Goal: Entertainment & Leisure: Browse casually

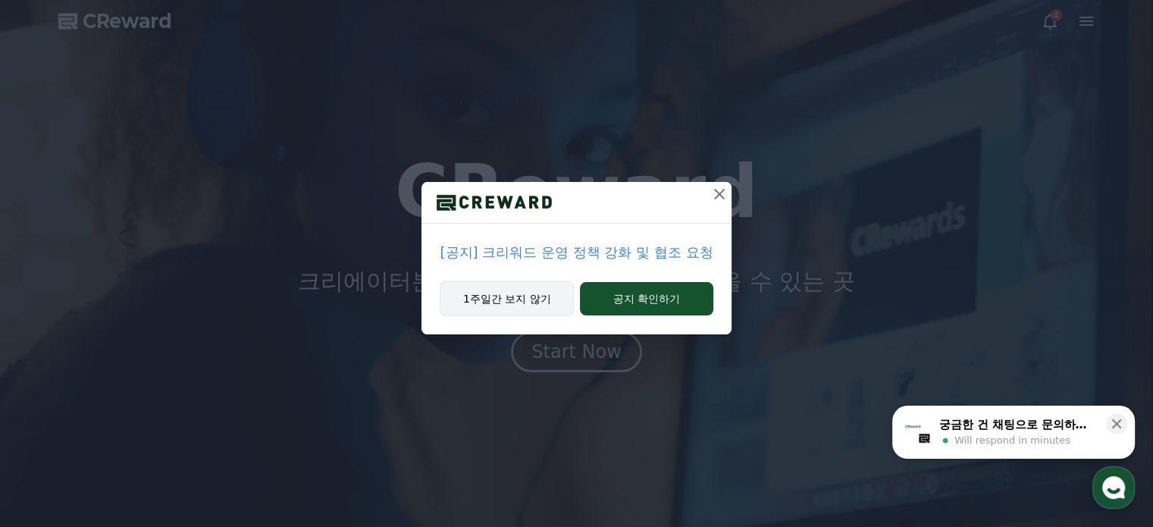
click at [506, 287] on button "1주일간 보지 않기" at bounding box center [507, 298] width 134 height 35
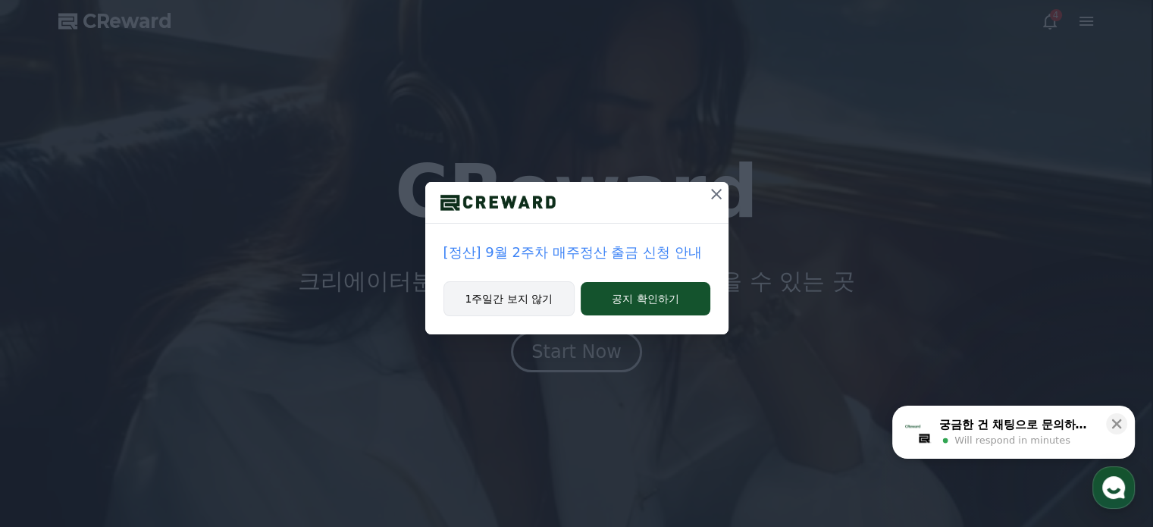
click at [506, 296] on button "1주일간 보지 않기" at bounding box center [509, 298] width 132 height 35
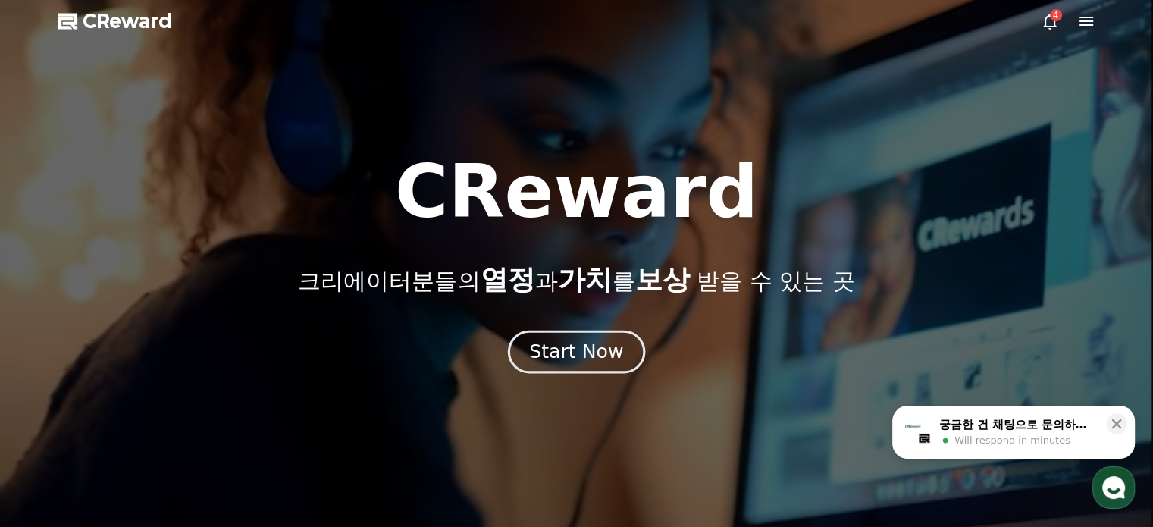
click at [582, 342] on div "Start Now" at bounding box center [576, 352] width 94 height 26
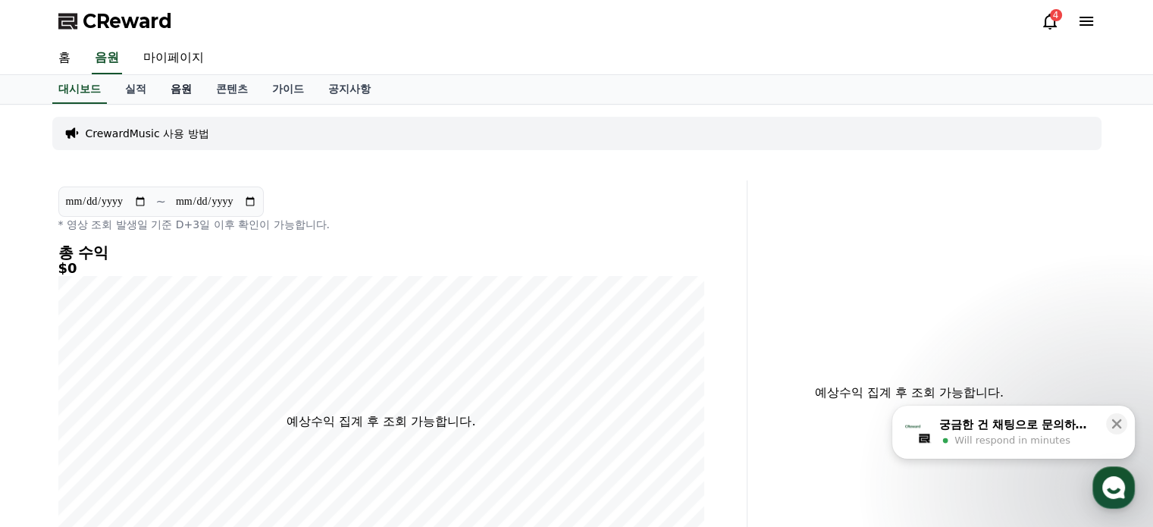
click at [181, 88] on link "음원" at bounding box center [180, 89] width 45 height 29
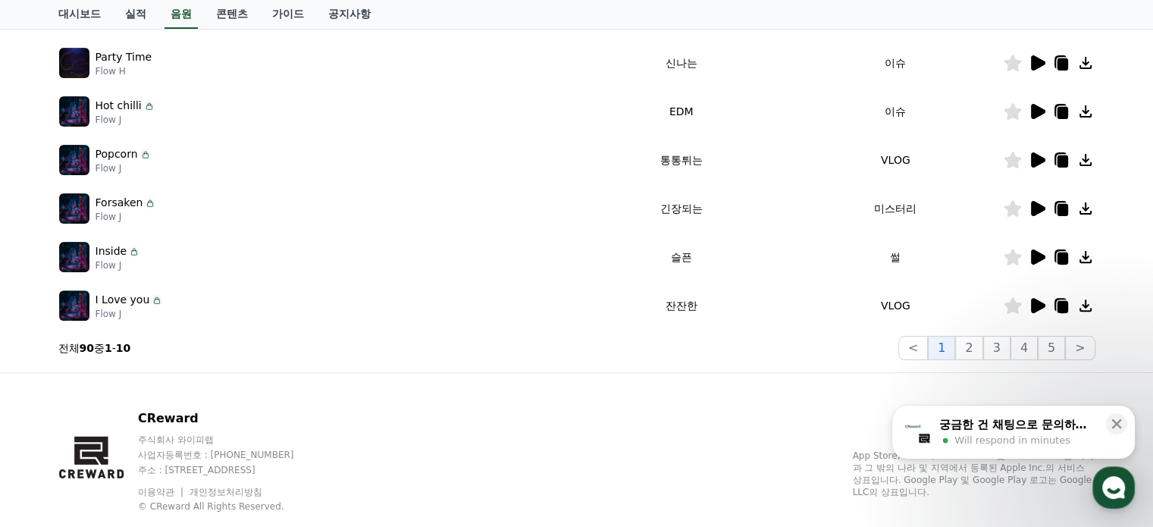
scroll to position [498, 0]
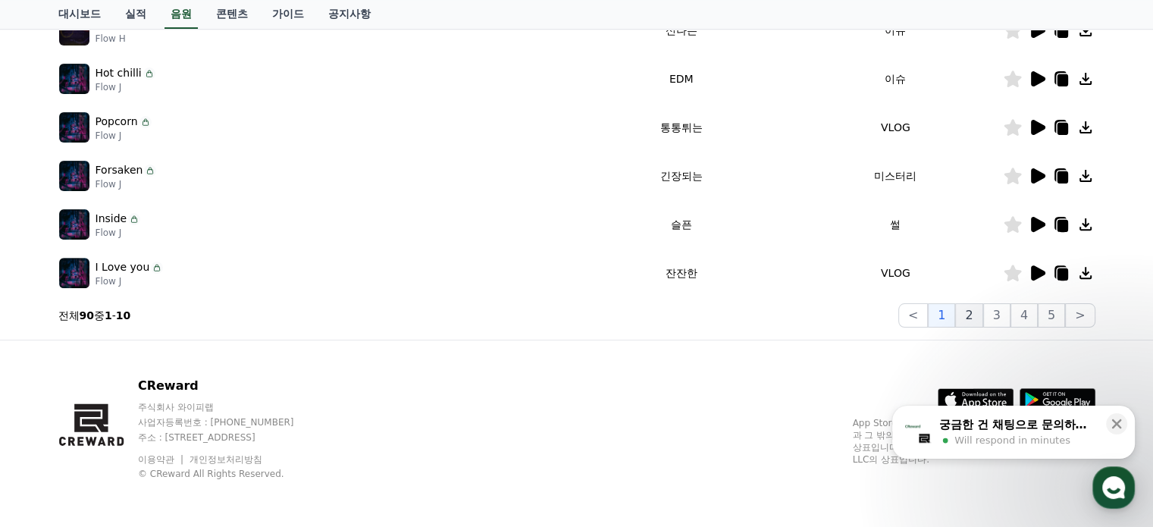
click at [976, 314] on button "2" at bounding box center [968, 315] width 27 height 24
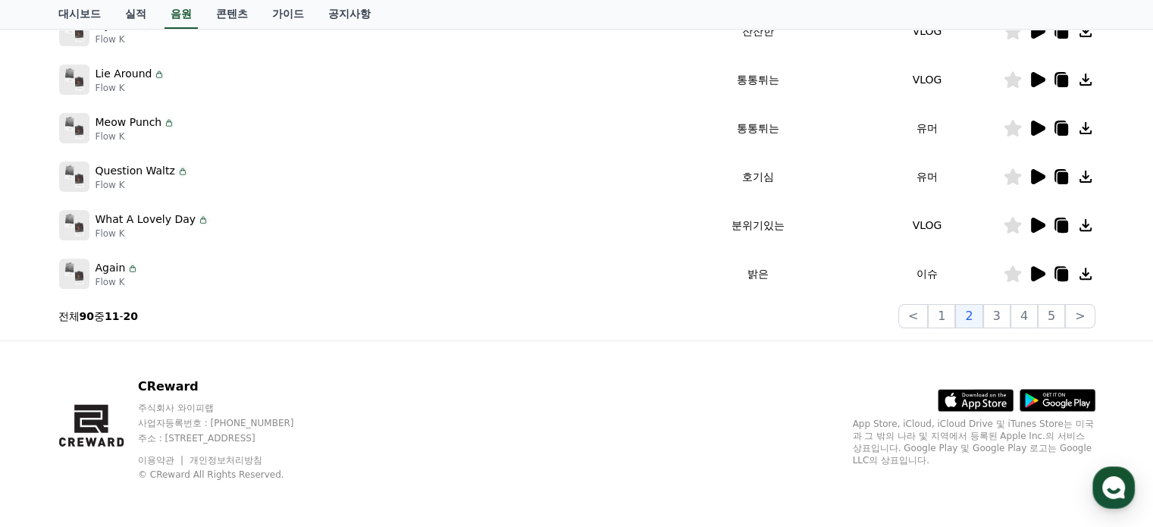
scroll to position [498, 0]
click at [998, 312] on button "3" at bounding box center [996, 315] width 27 height 24
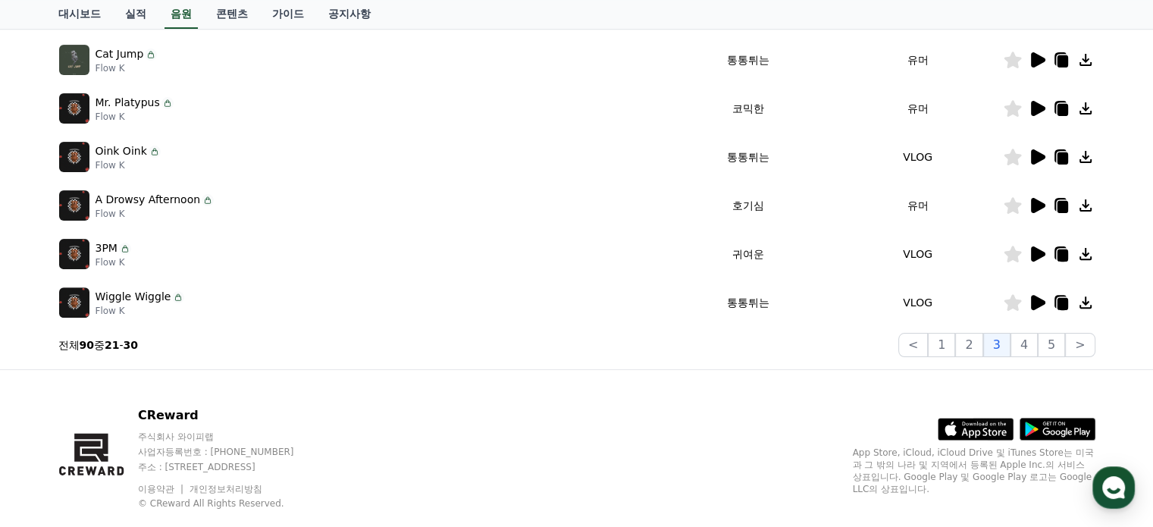
scroll to position [498, 0]
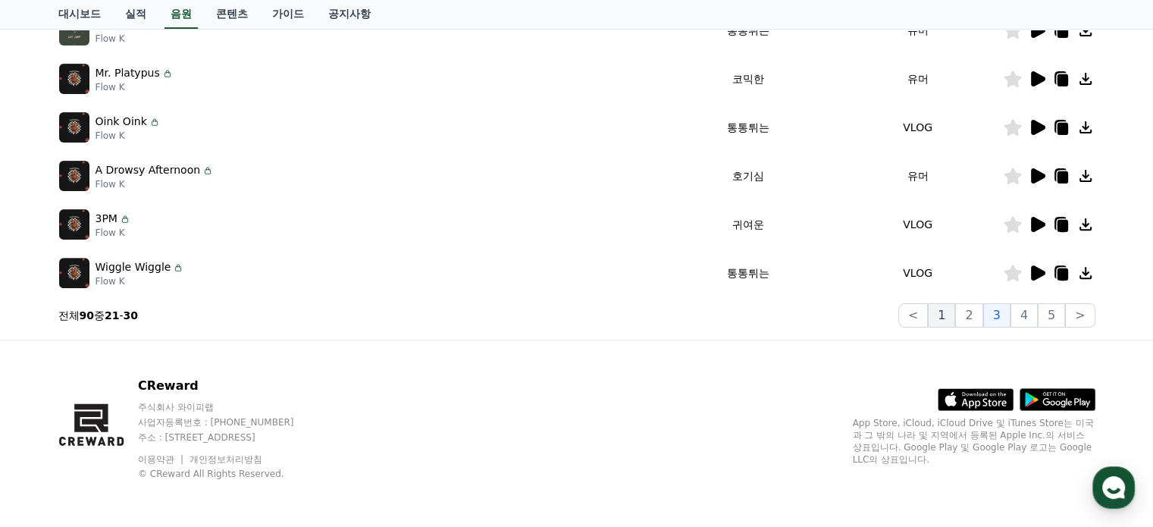
click at [954, 314] on button "1" at bounding box center [941, 315] width 27 height 24
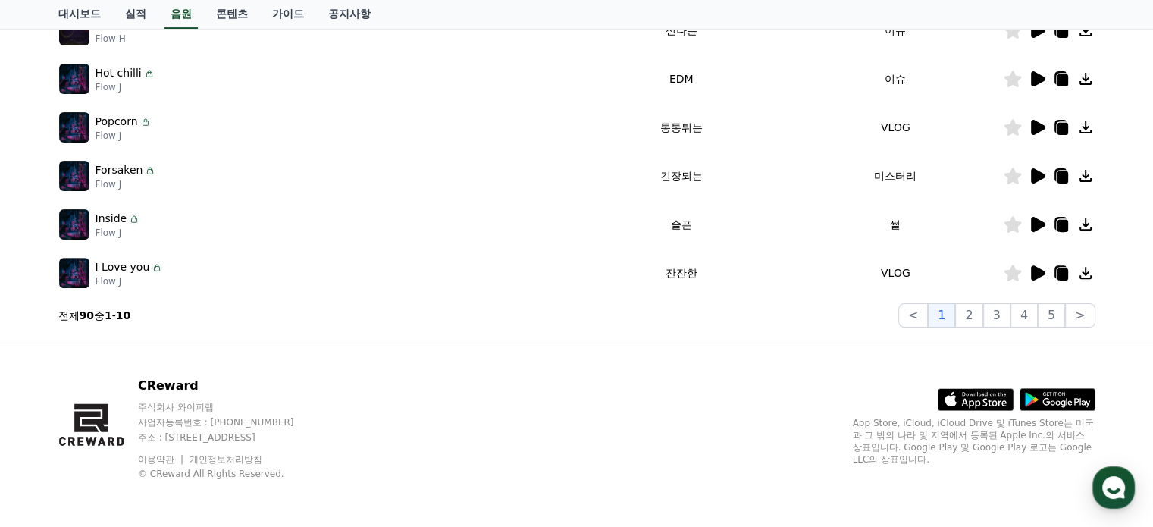
click at [1062, 273] on icon at bounding box center [1062, 274] width 11 height 12
